Goal: Transaction & Acquisition: Purchase product/service

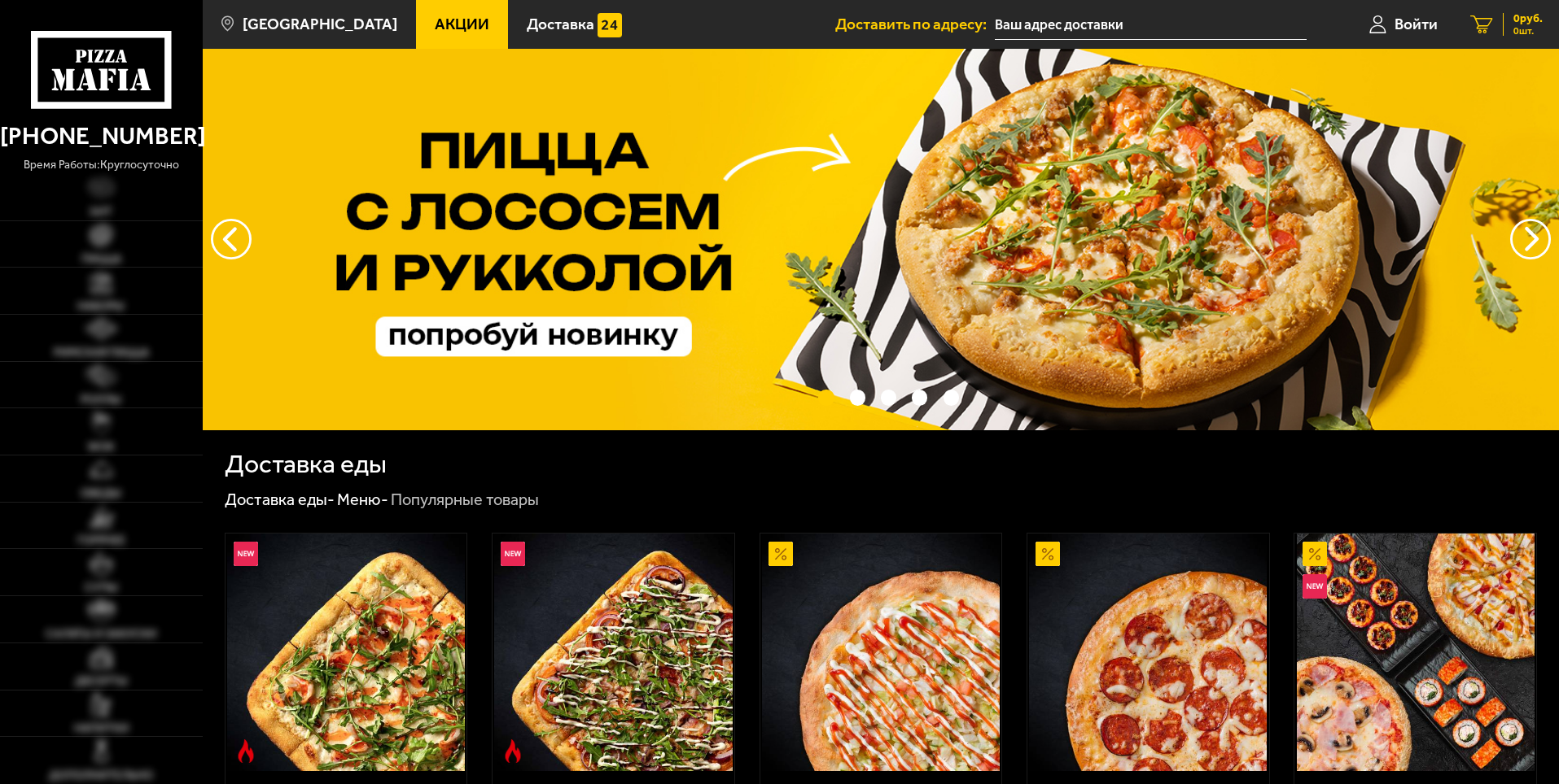
type input "[STREET_ADDRESS]"
click at [1421, 22] on span "Войти" at bounding box center [1416, 24] width 43 height 15
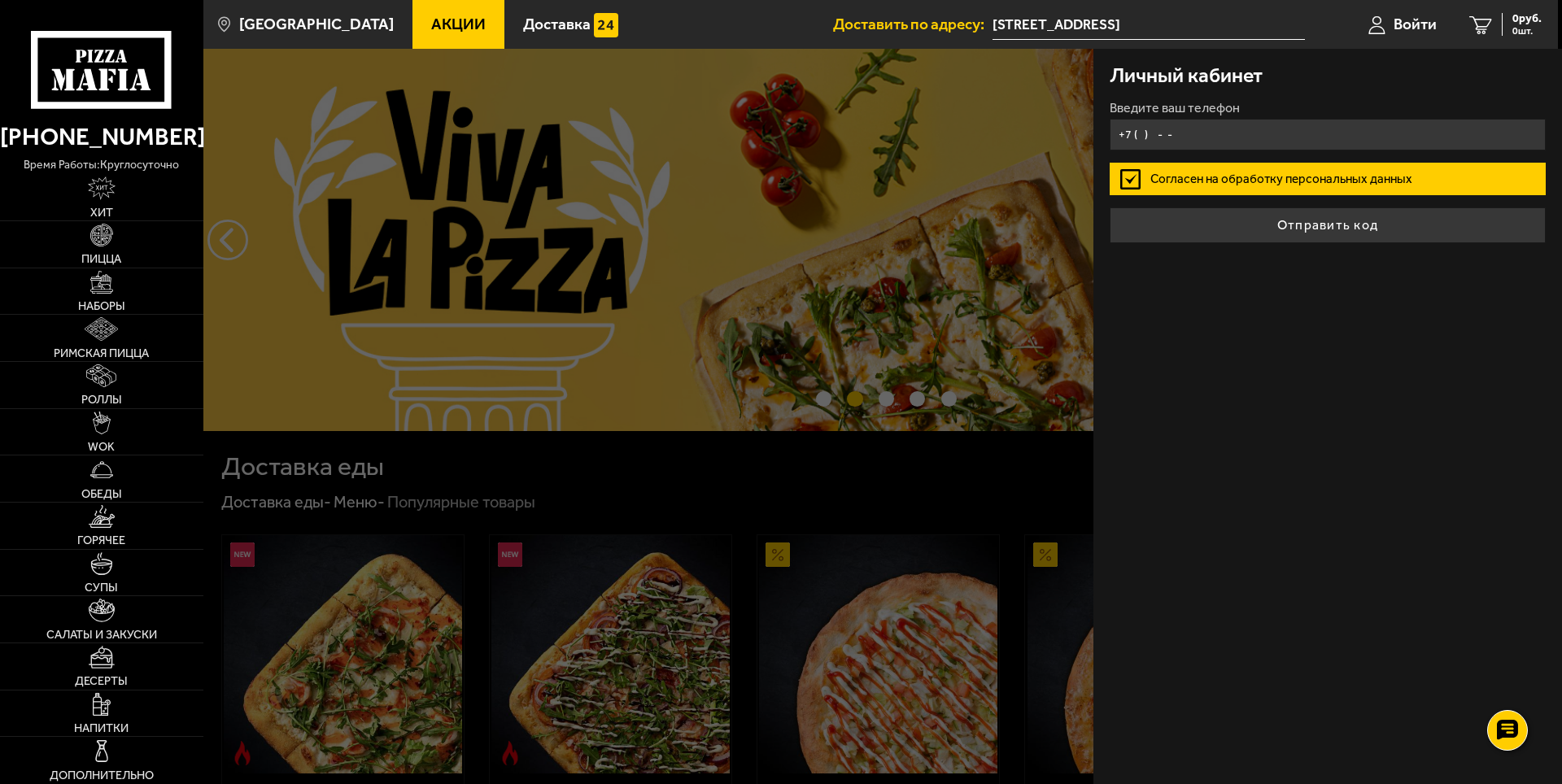
click at [1138, 138] on input "+7 ( ) - -" at bounding box center [1328, 134] width 436 height 32
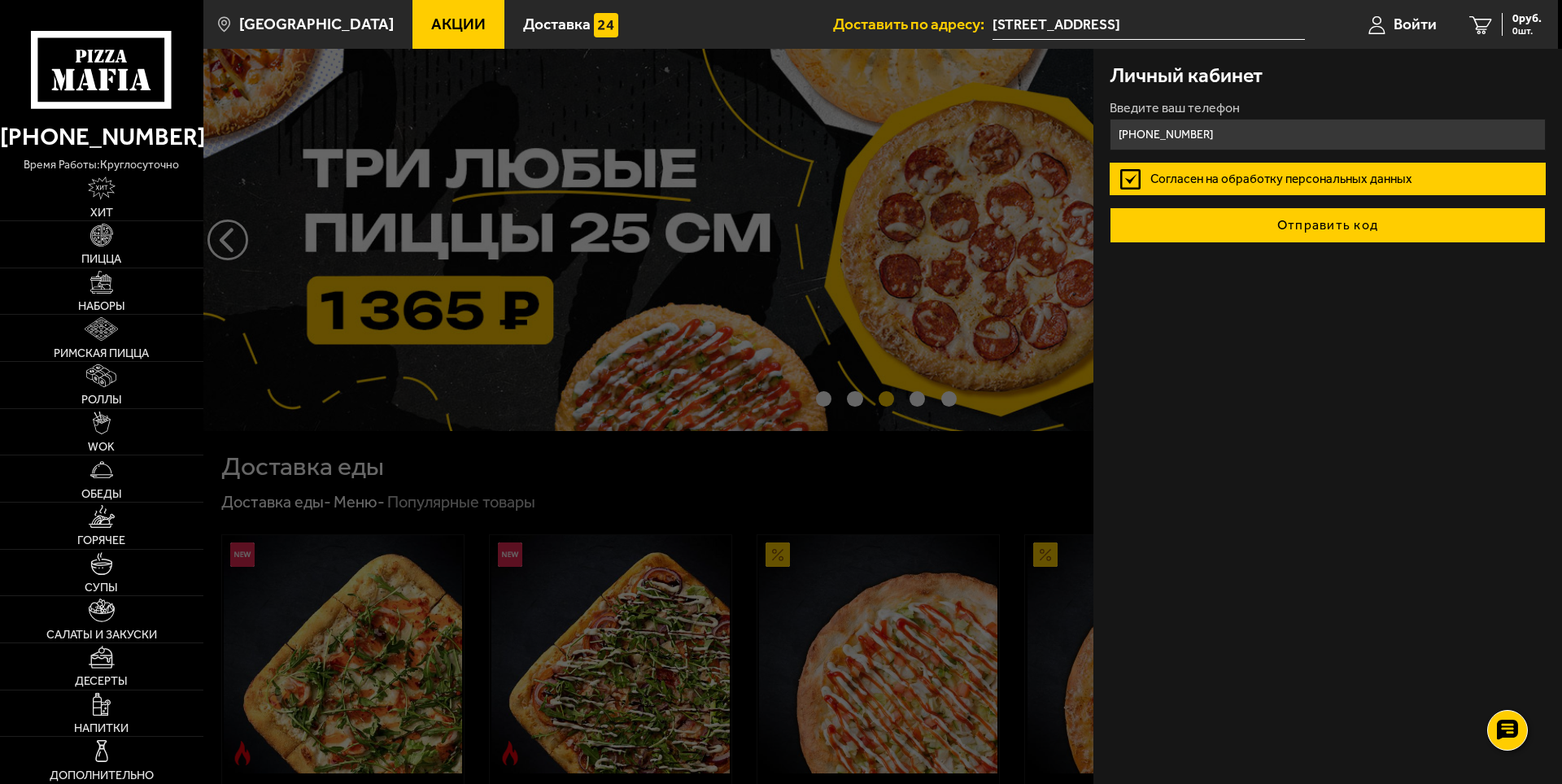
type input "[PHONE_NUMBER]"
click at [1335, 222] on button "Отправить код" at bounding box center [1328, 225] width 436 height 36
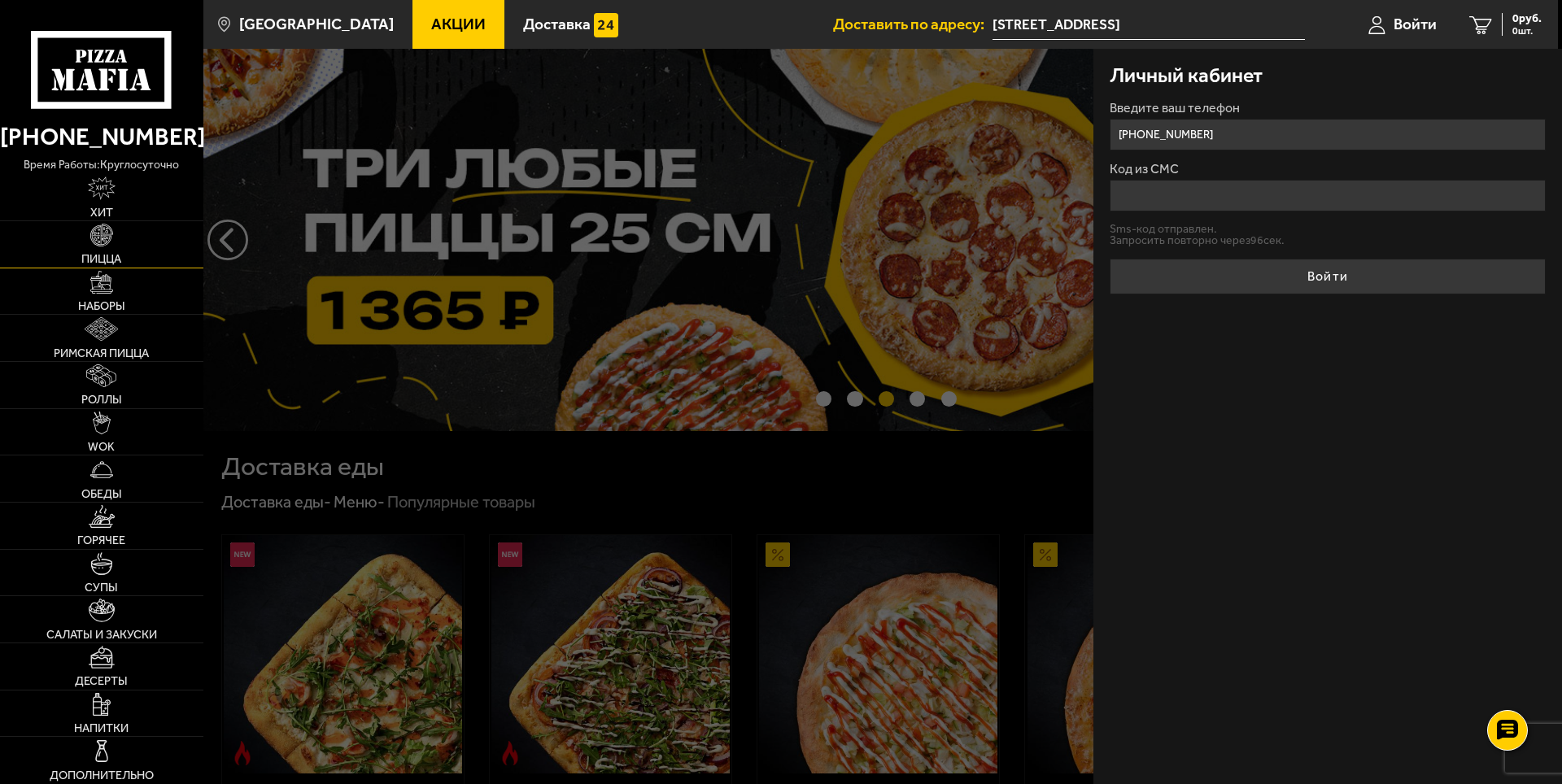
click at [132, 237] on link "Пицца" at bounding box center [101, 244] width 204 height 46
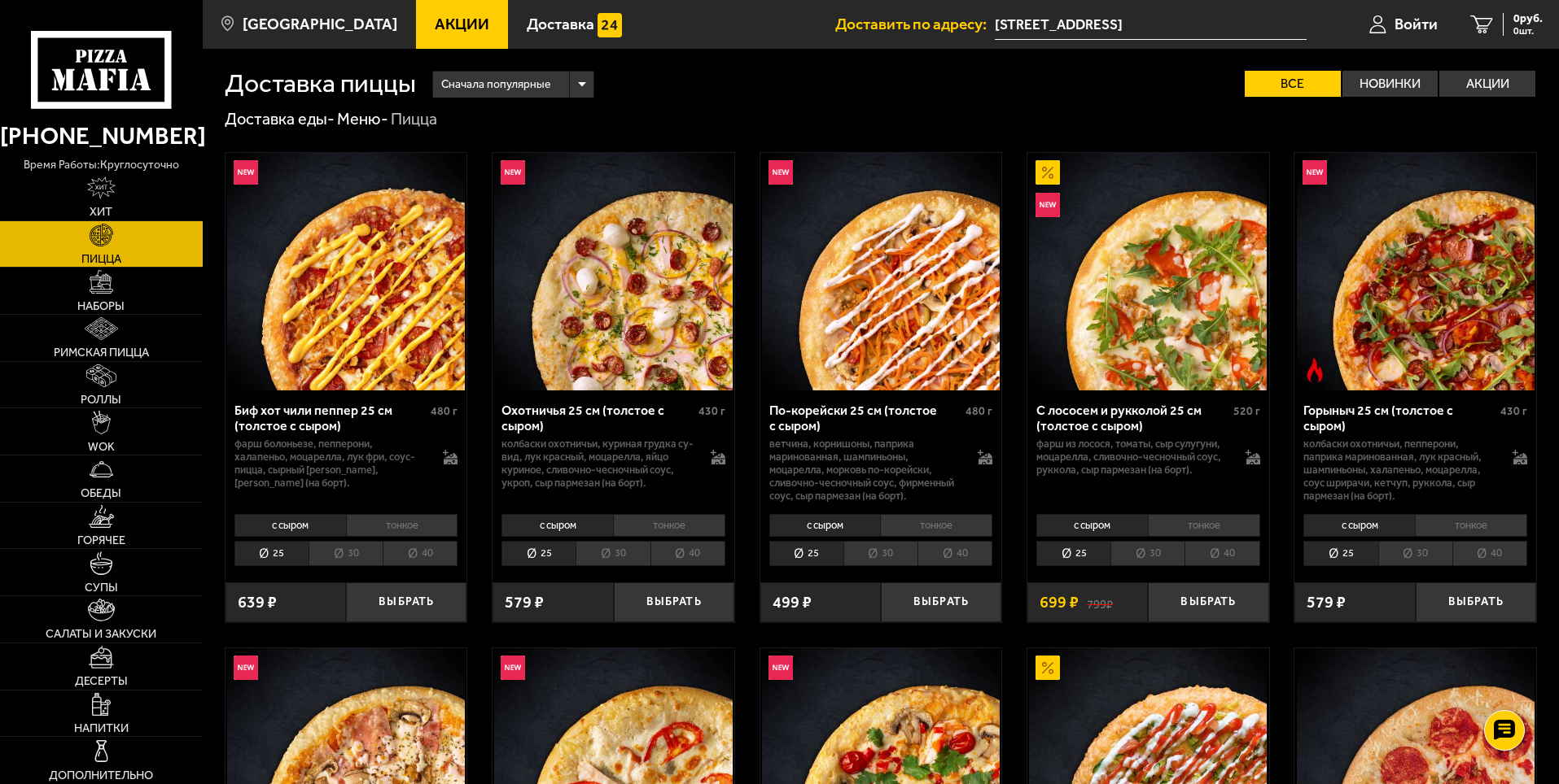
click at [609, 559] on li "30" at bounding box center [612, 554] width 74 height 25
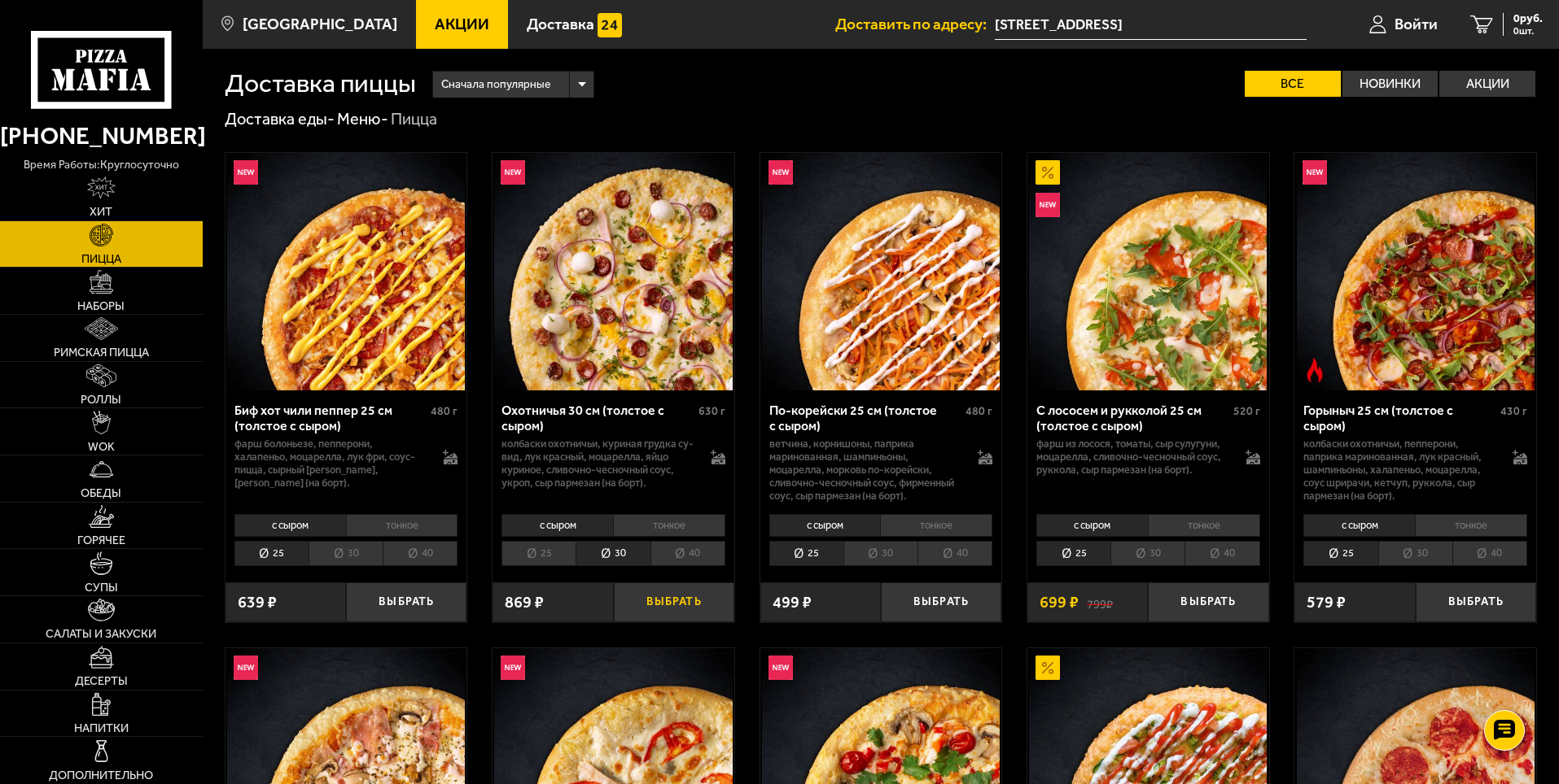
click at [662, 605] on button "Выбрать" at bounding box center [673, 602] width 120 height 40
click at [885, 562] on li "30" at bounding box center [881, 554] width 74 height 25
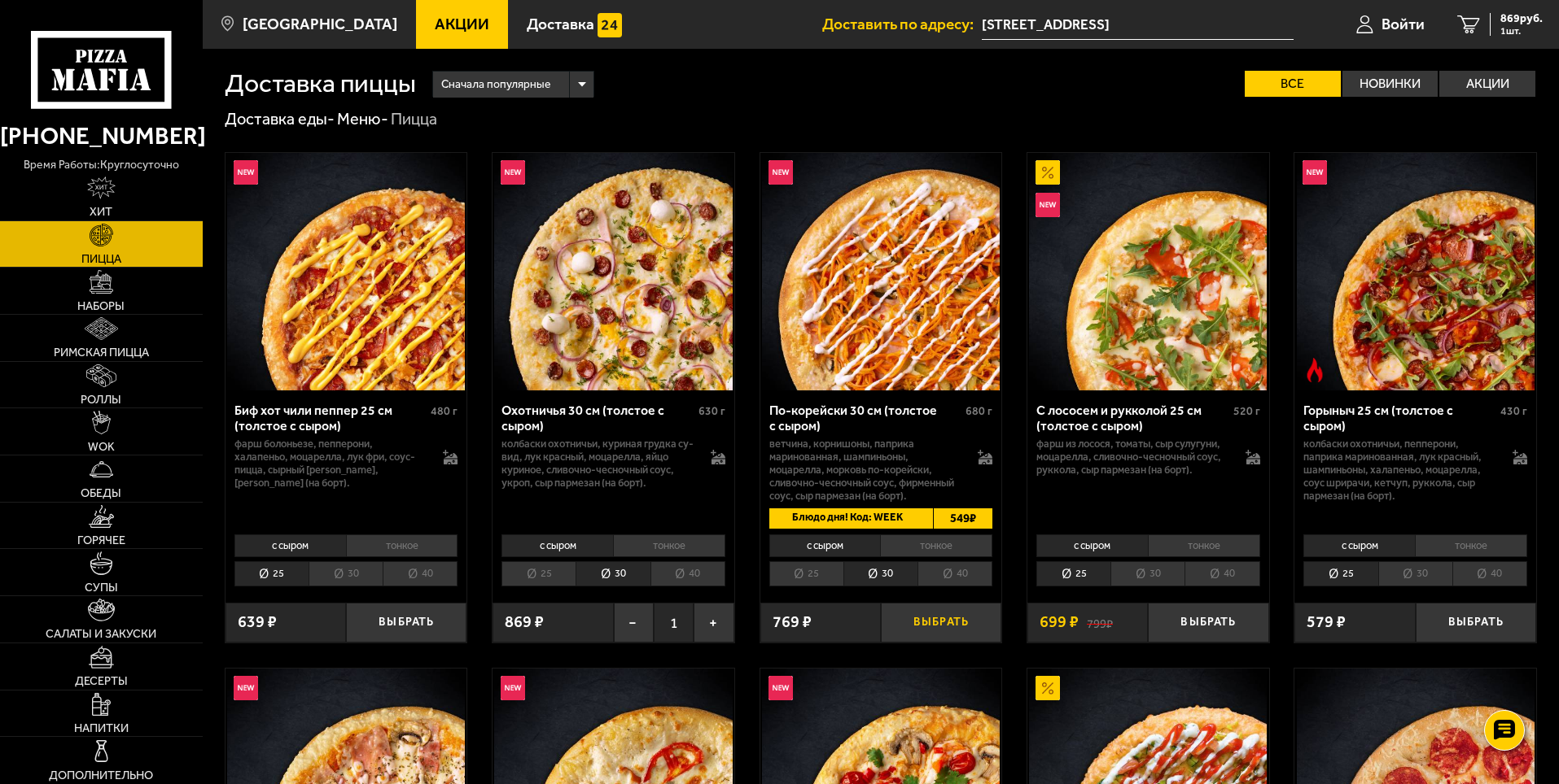
click at [941, 631] on button "Выбрать" at bounding box center [940, 623] width 120 height 40
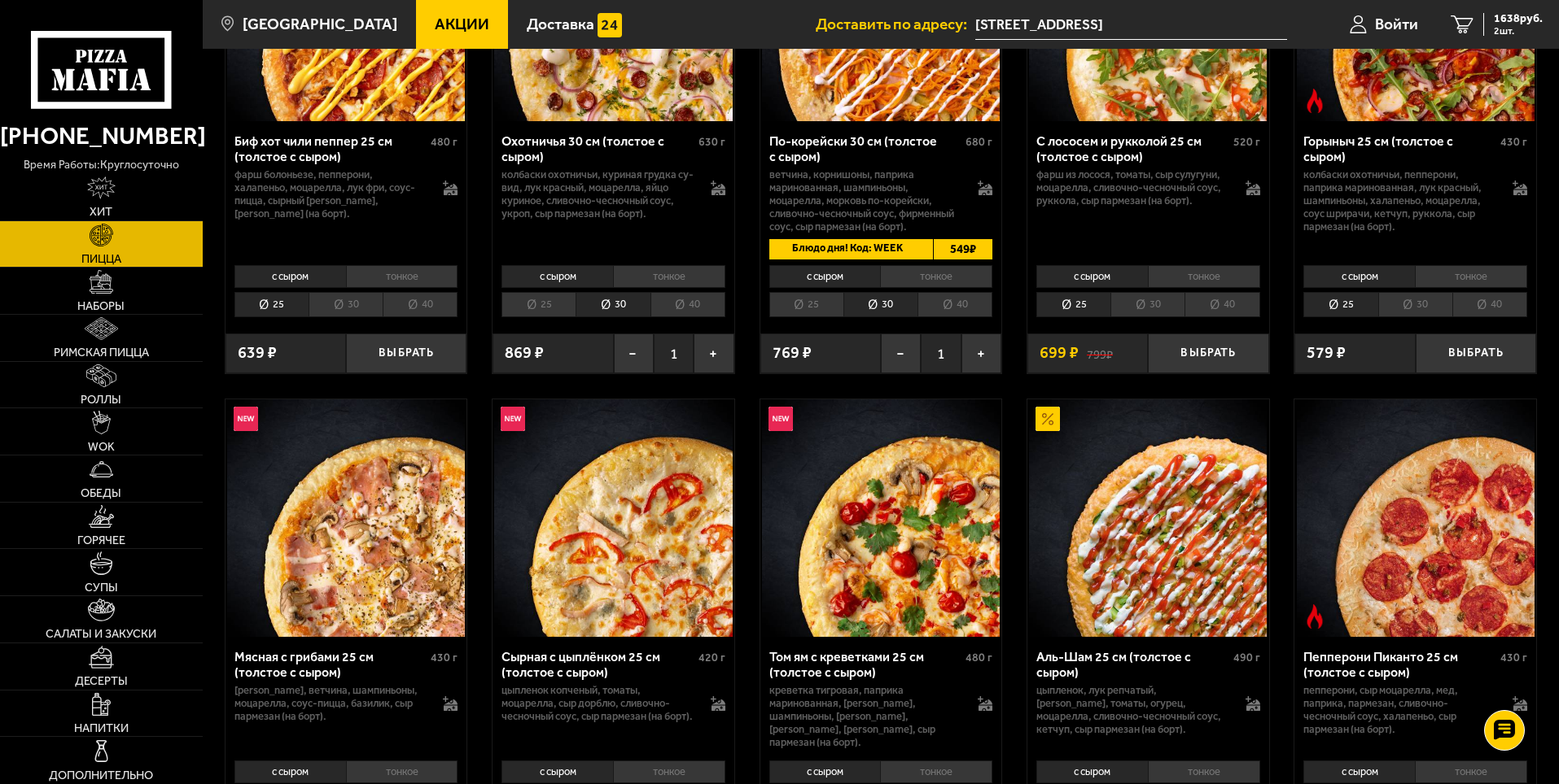
scroll to position [325, 0]
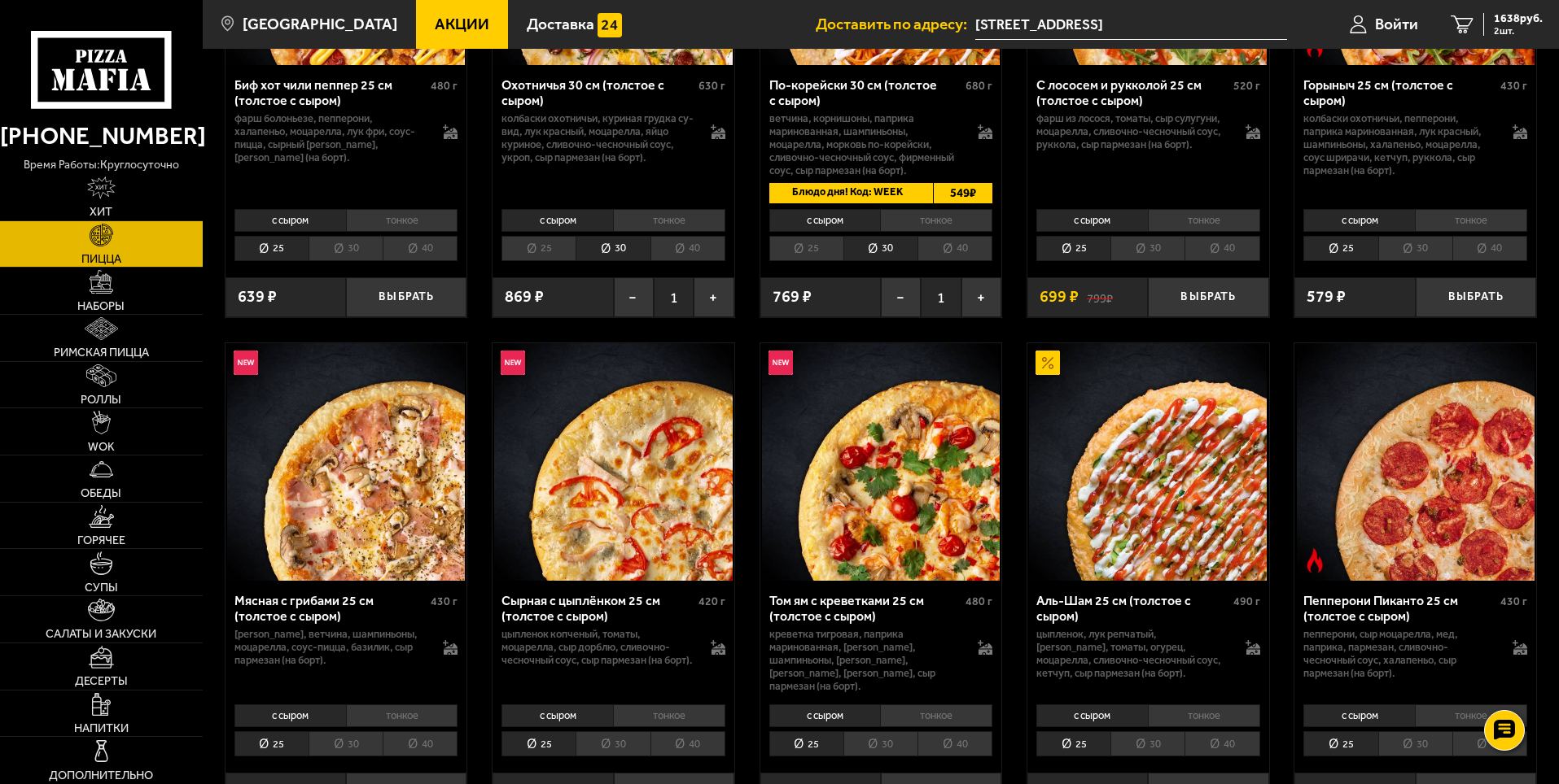
click at [1143, 253] on li "30" at bounding box center [1148, 249] width 74 height 25
click at [1196, 292] on button "Выбрать" at bounding box center [1208, 297] width 120 height 40
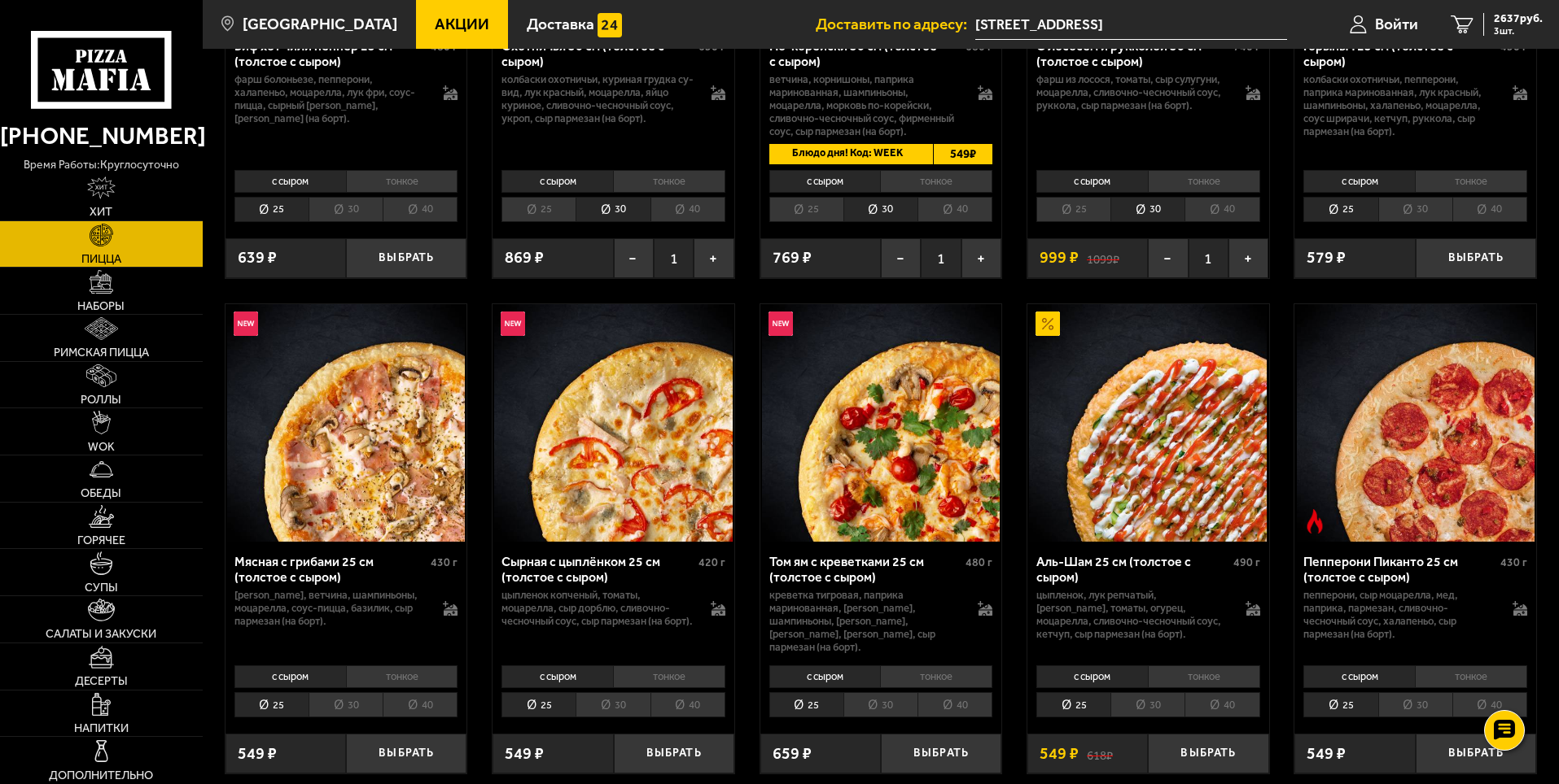
scroll to position [406, 0]
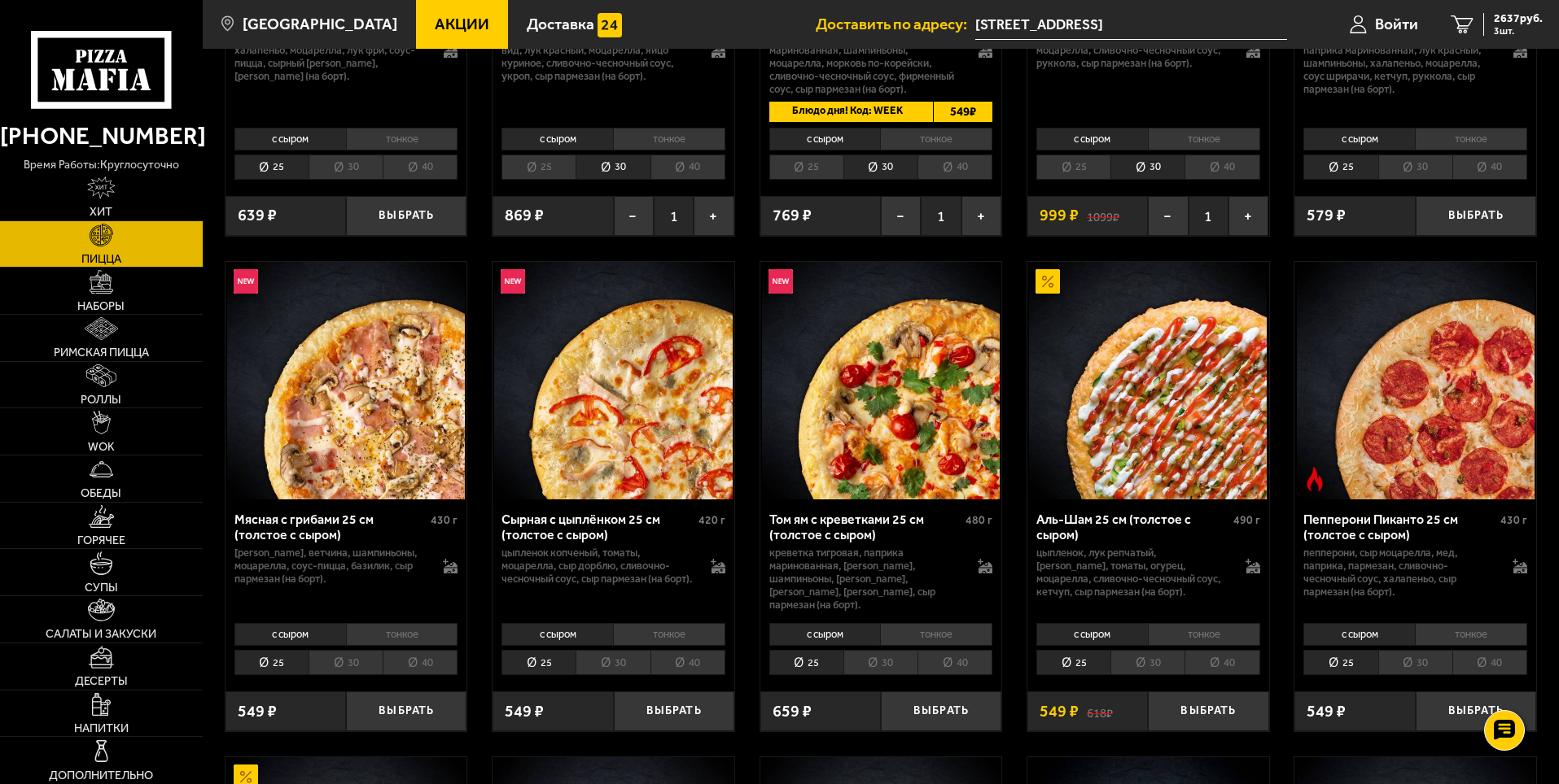
click at [881, 650] on li "30" at bounding box center [881, 663] width 74 height 25
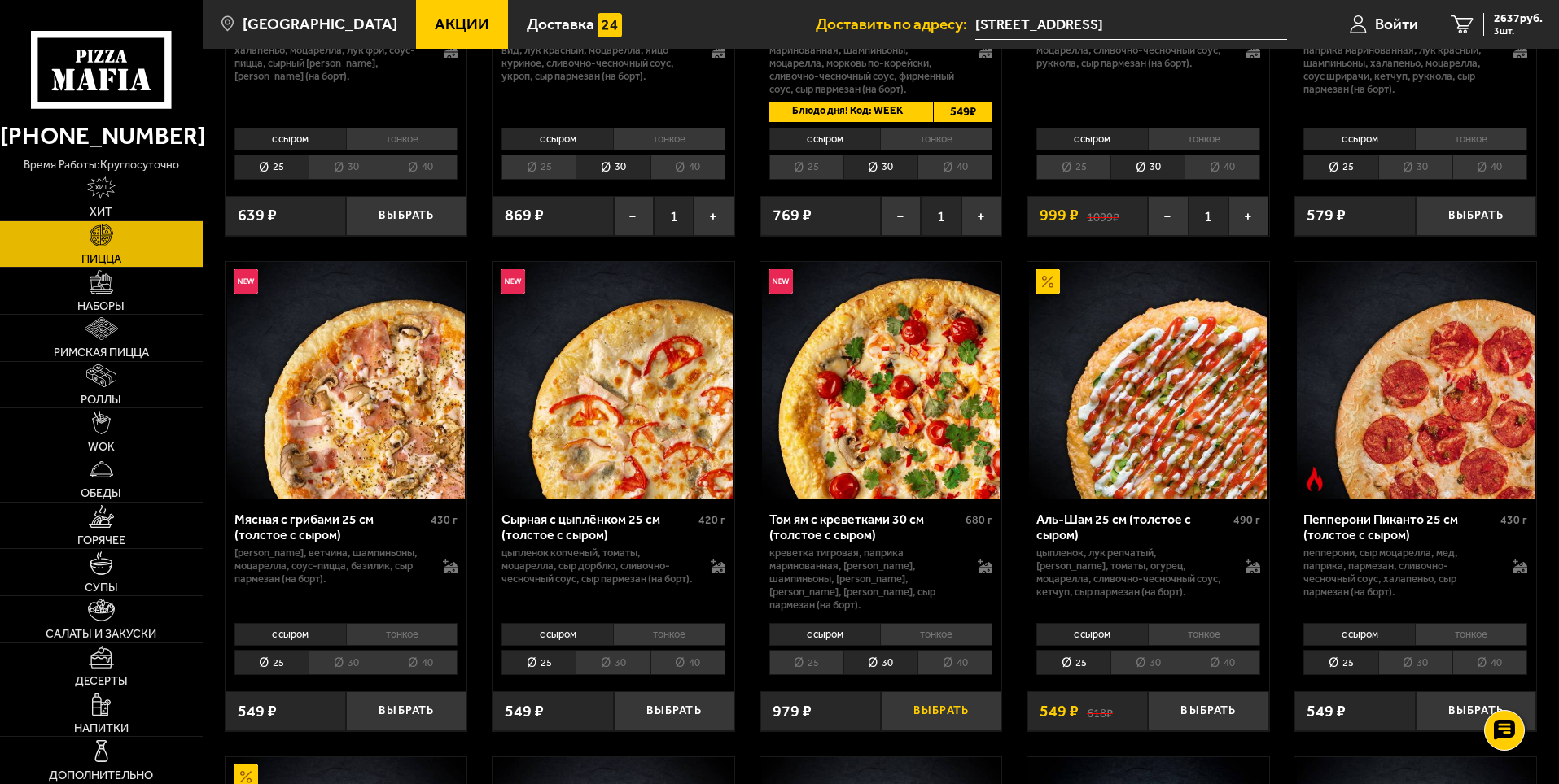
click at [914, 695] on button "Выбрать" at bounding box center [940, 712] width 120 height 40
click at [332, 655] on li "30" at bounding box center [346, 663] width 74 height 25
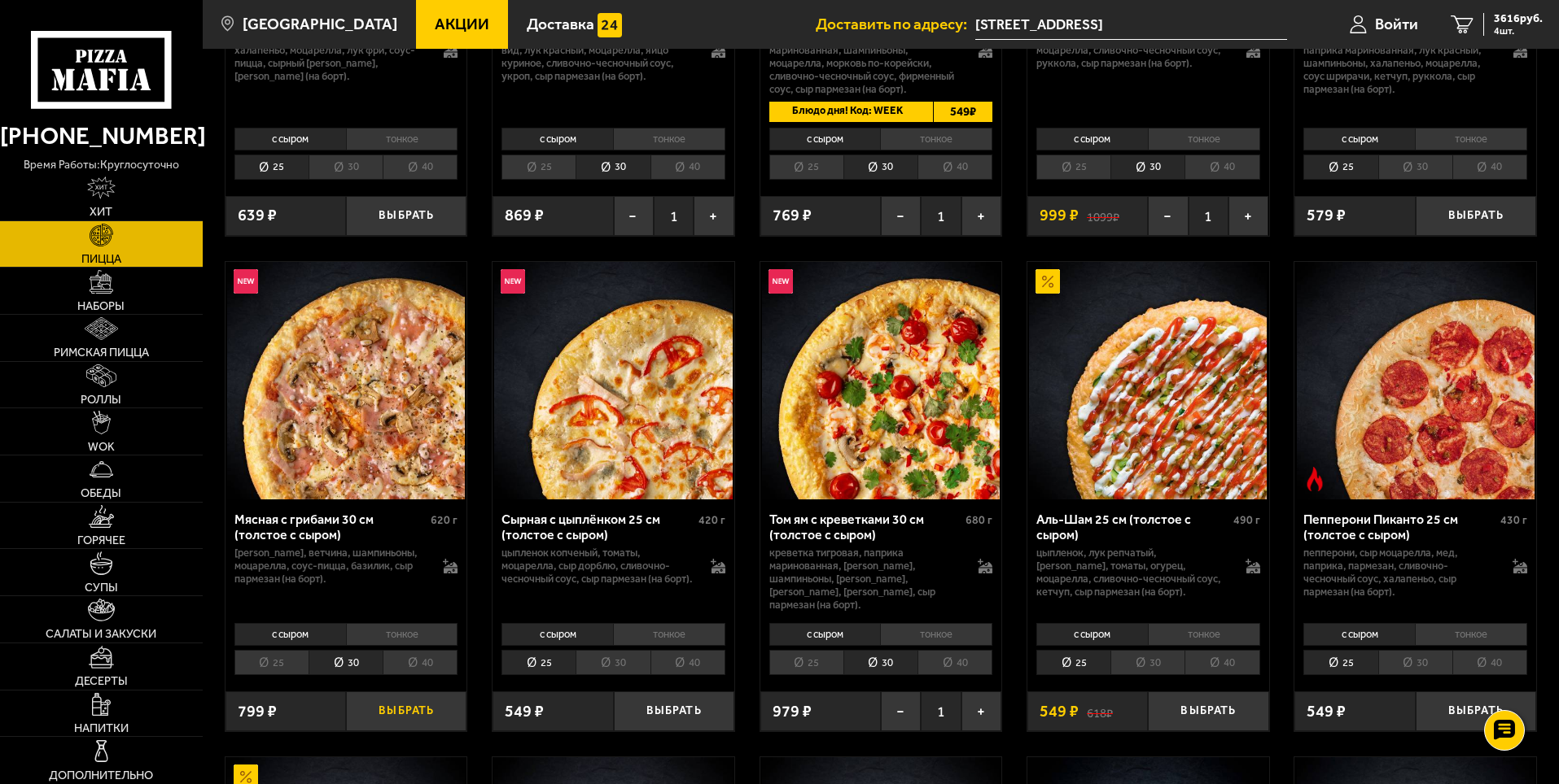
click at [398, 703] on button "Выбрать" at bounding box center [406, 712] width 120 height 40
click at [1509, 20] on span "4415 руб." at bounding box center [1518, 18] width 49 height 12
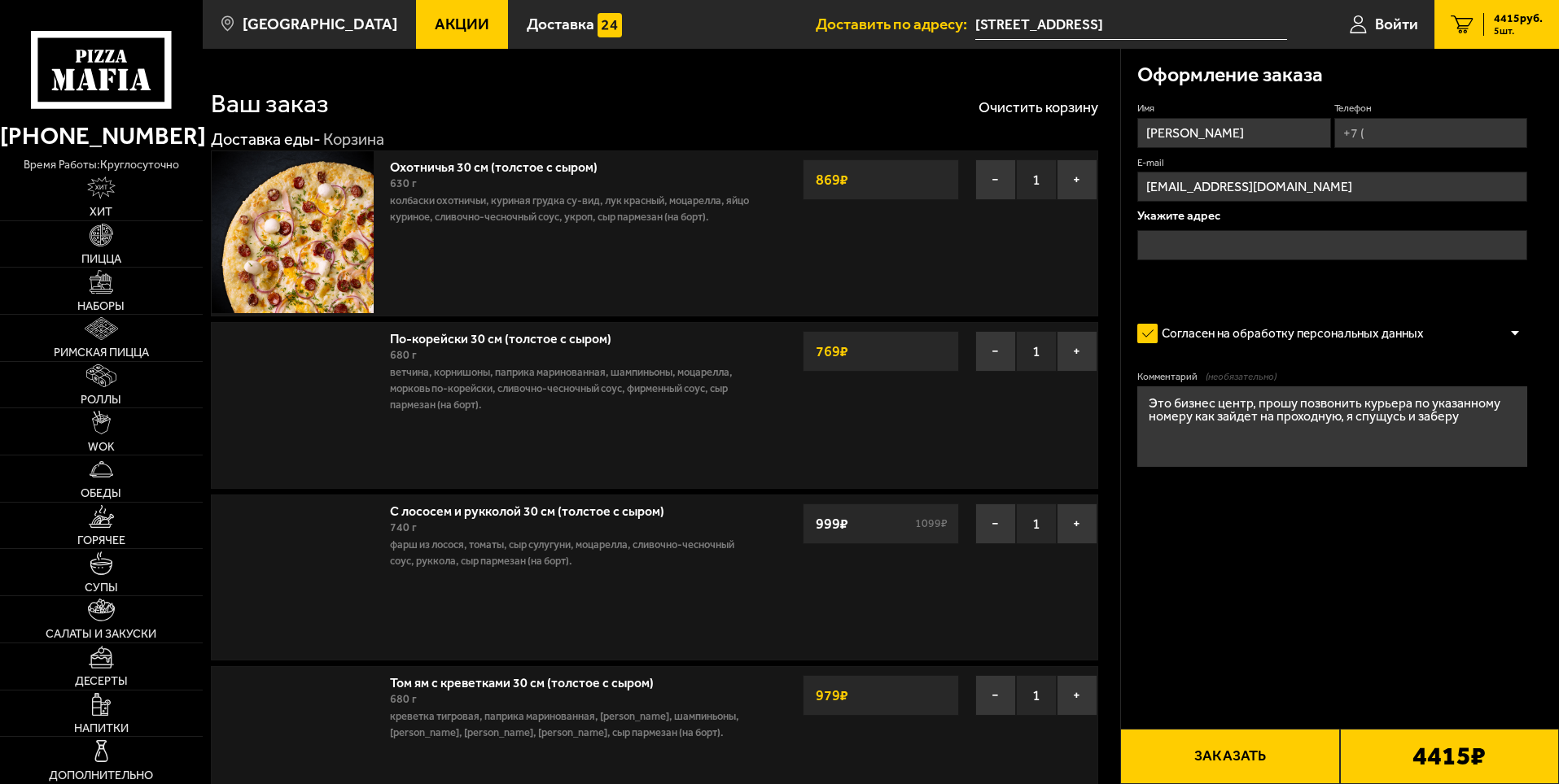
type input "[STREET_ADDRESS]"
